Goal: Task Accomplishment & Management: Use online tool/utility

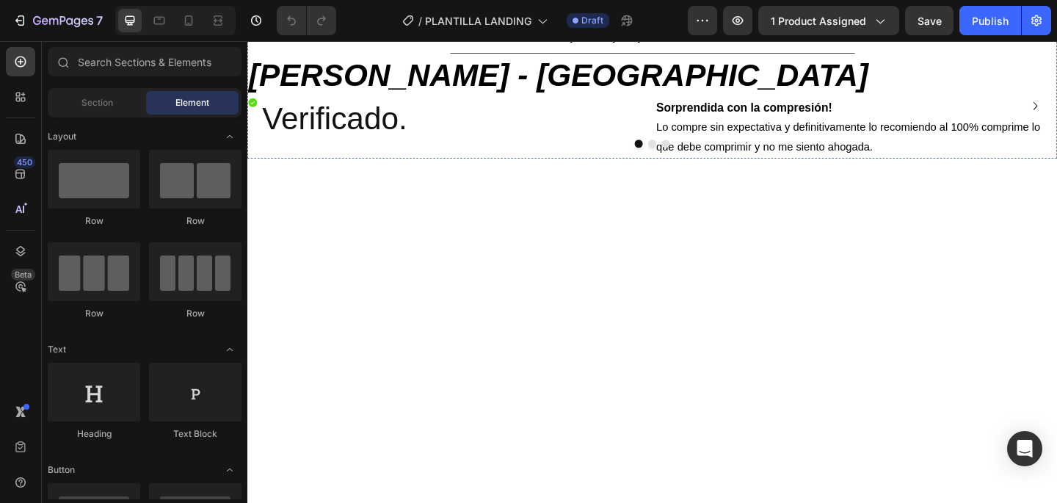
scroll to position [7379, 0]
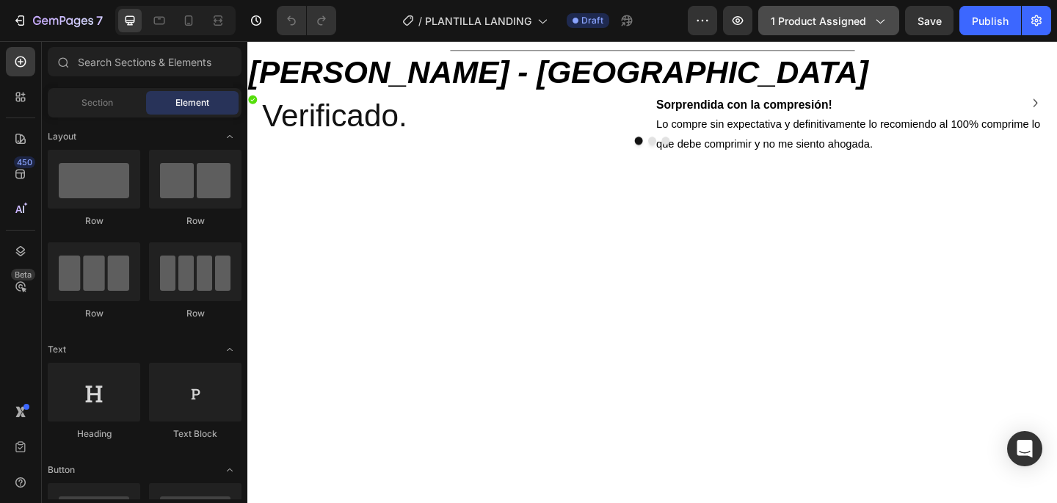
click at [887, 25] on icon "button" at bounding box center [879, 20] width 15 height 15
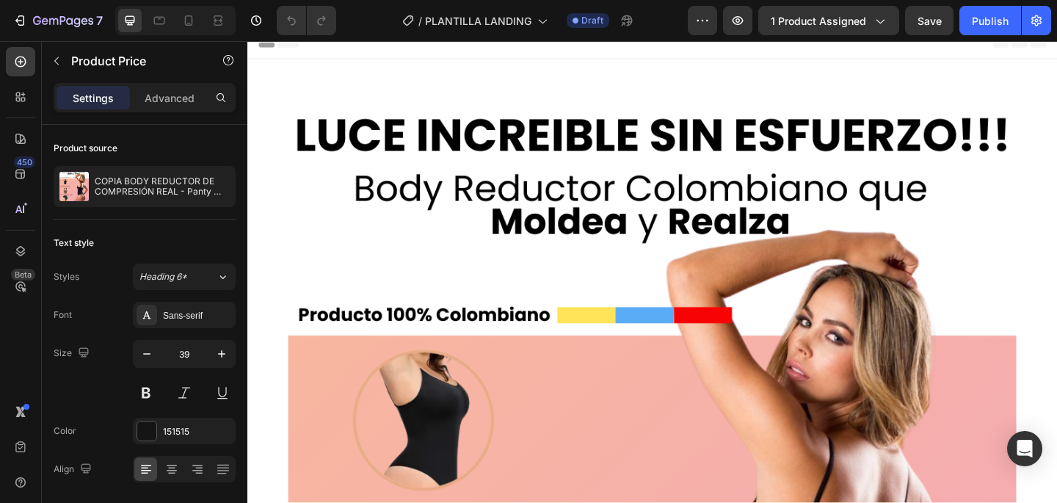
scroll to position [0, 0]
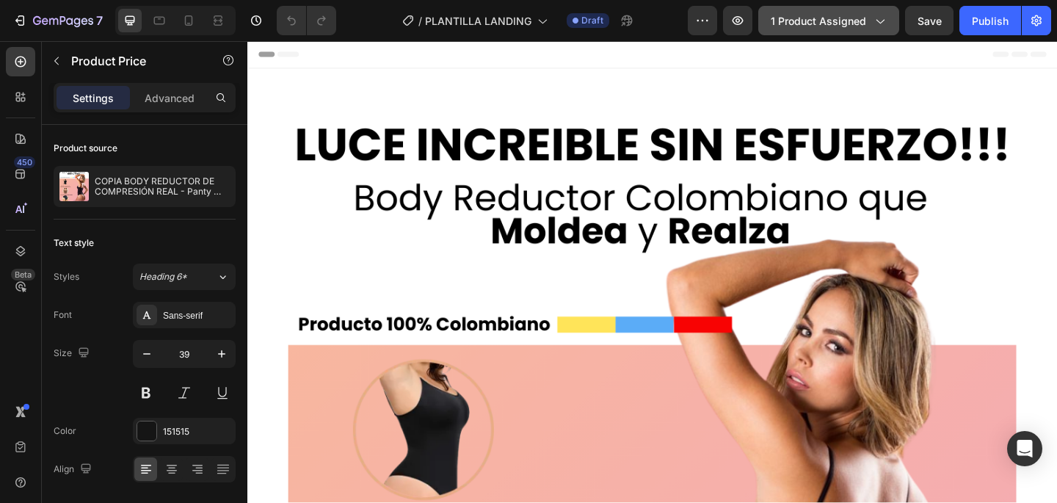
click at [880, 23] on icon "button" at bounding box center [879, 20] width 15 height 15
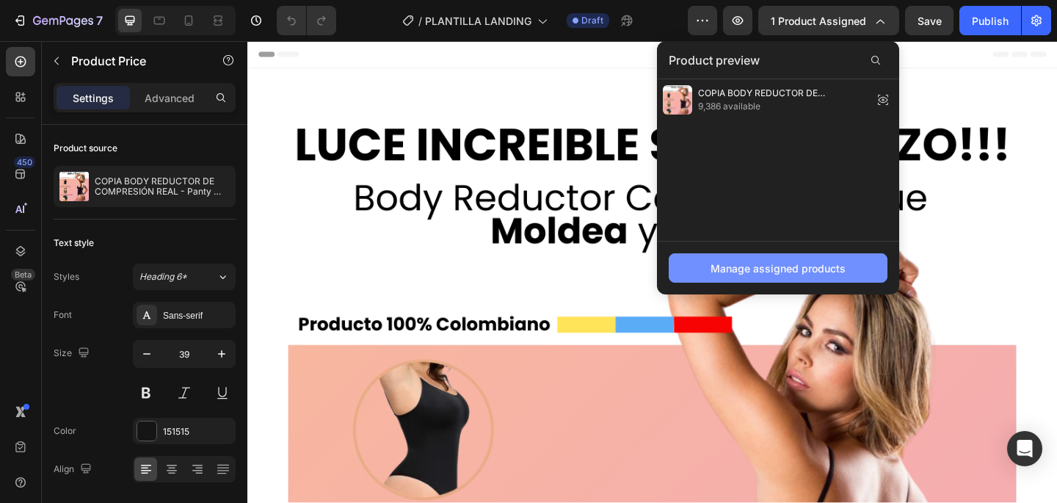
click at [795, 274] on div "Manage assigned products" at bounding box center [778, 268] width 135 height 15
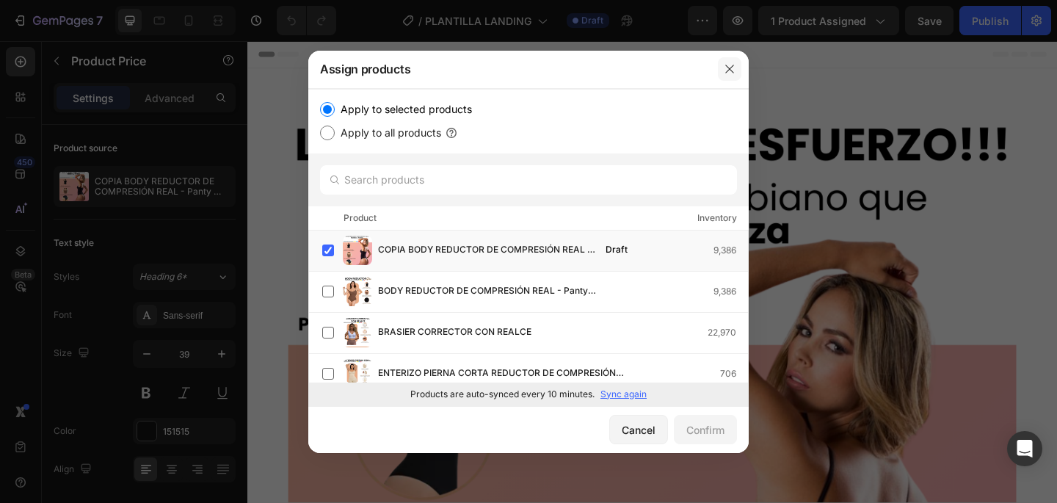
click at [734, 65] on icon "button" at bounding box center [730, 69] width 12 height 12
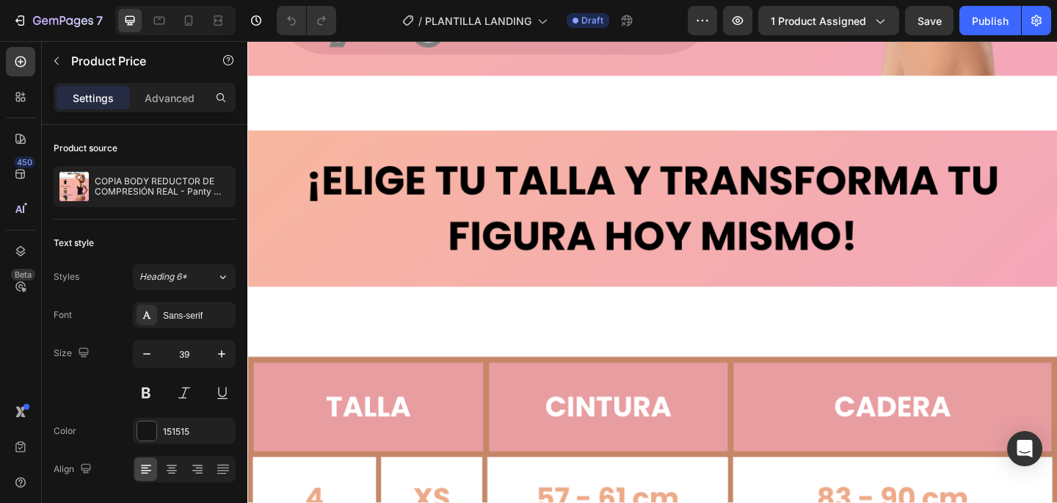
scroll to position [5387, 0]
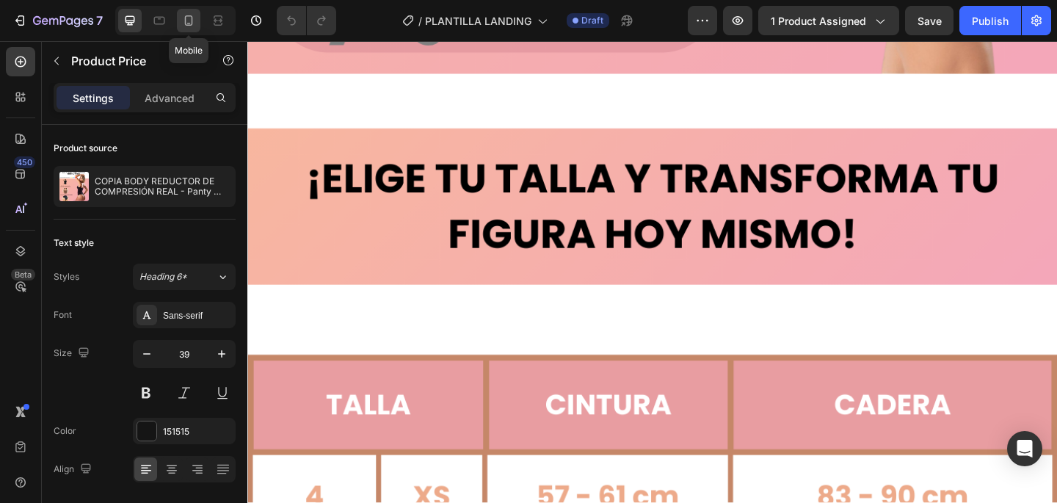
click at [189, 15] on icon at bounding box center [189, 20] width 8 height 10
type input "27"
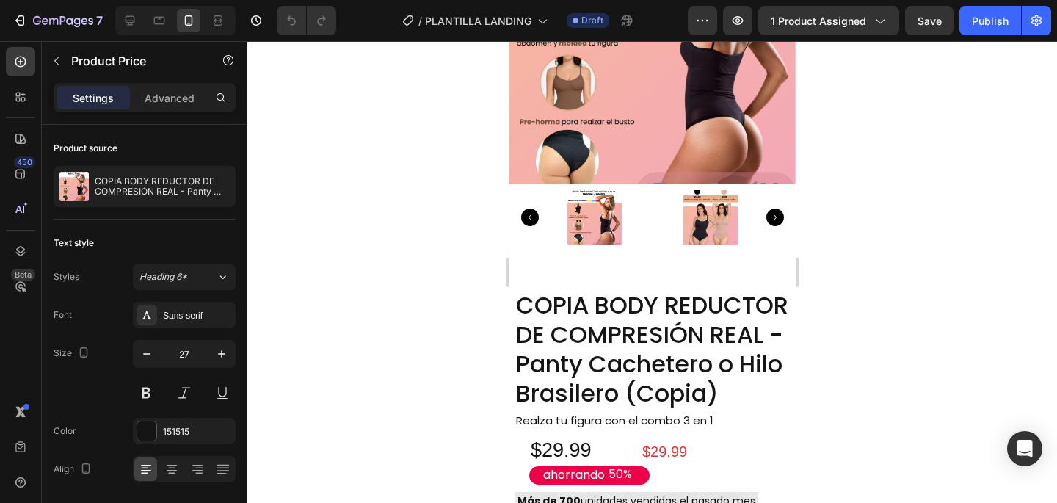
scroll to position [2622, 0]
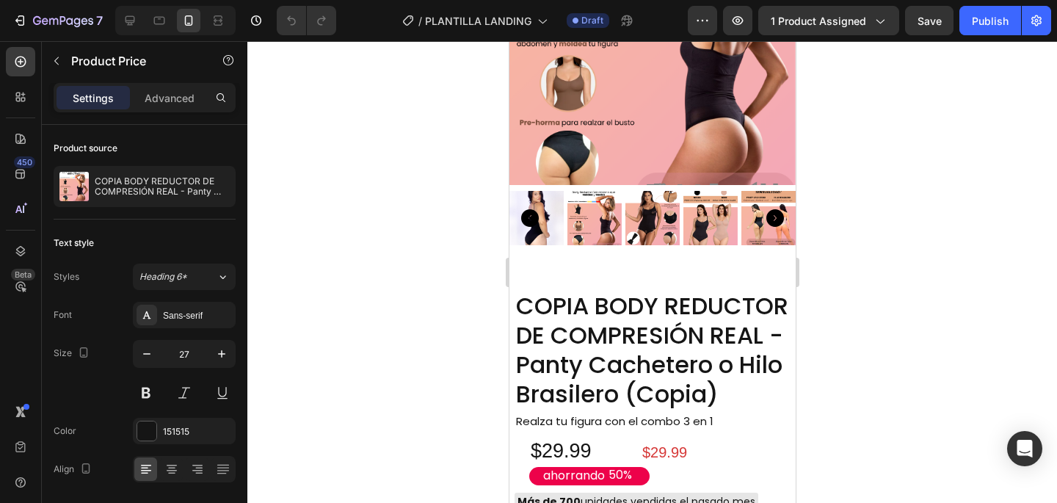
click at [867, 223] on div at bounding box center [652, 272] width 810 height 462
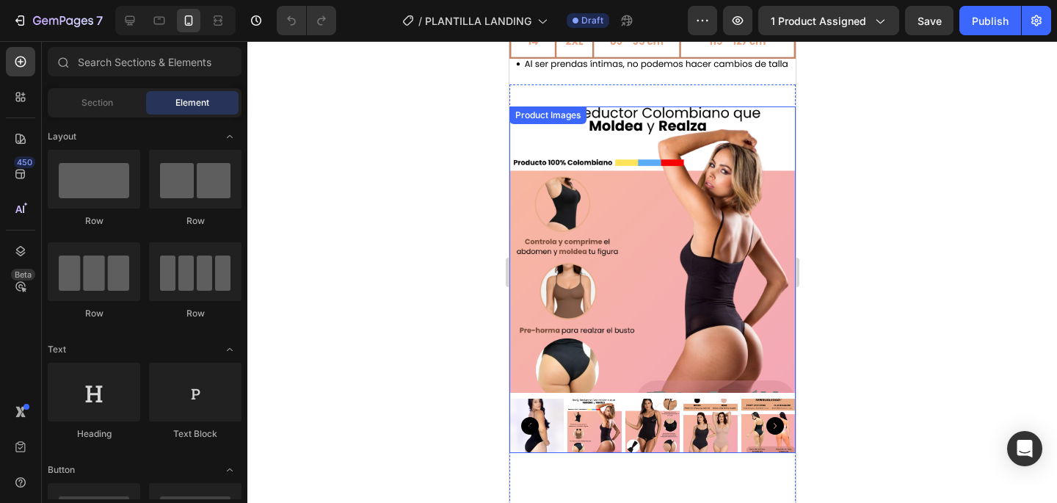
scroll to position [2417, 0]
